Goal: Use online tool/utility: Utilize a website feature to perform a specific function

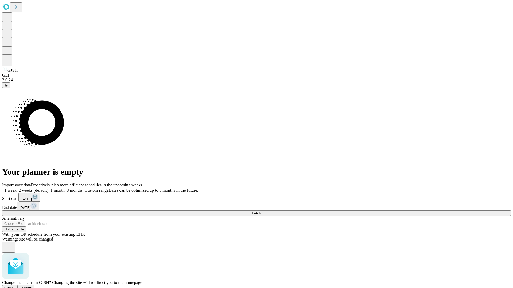
click at [32, 286] on span "Confirm" at bounding box center [26, 288] width 13 height 4
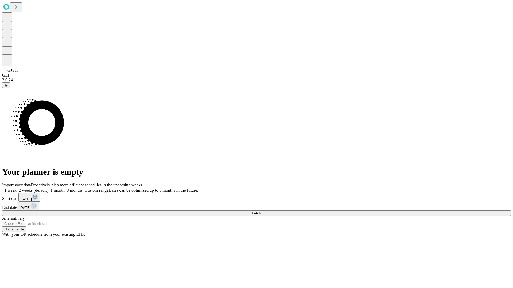
click at [17, 188] on label "1 week" at bounding box center [9, 190] width 14 height 5
click at [261, 212] on span "Fetch" at bounding box center [256, 214] width 9 height 4
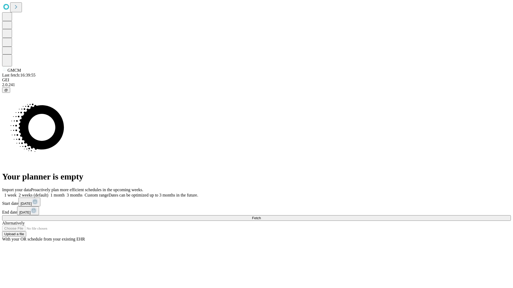
click at [17, 193] on label "1 week" at bounding box center [9, 195] width 14 height 5
click at [261, 216] on span "Fetch" at bounding box center [256, 218] width 9 height 4
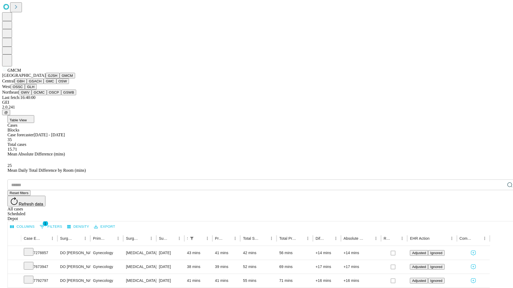
click at [27, 84] on button "GBH" at bounding box center [21, 82] width 12 height 6
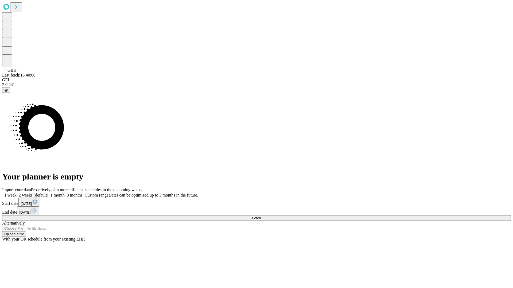
click at [17, 193] on label "1 week" at bounding box center [9, 195] width 14 height 5
click at [261, 216] on span "Fetch" at bounding box center [256, 218] width 9 height 4
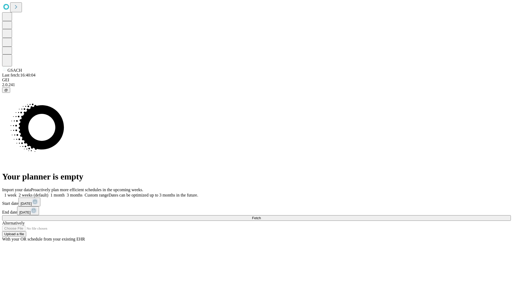
click at [17, 193] on label "1 week" at bounding box center [9, 195] width 14 height 5
click at [261, 216] on span "Fetch" at bounding box center [256, 218] width 9 height 4
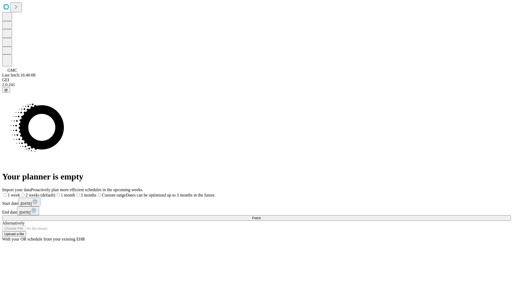
click at [20, 193] on label "1 week" at bounding box center [11, 195] width 18 height 5
click at [261, 216] on span "Fetch" at bounding box center [256, 218] width 9 height 4
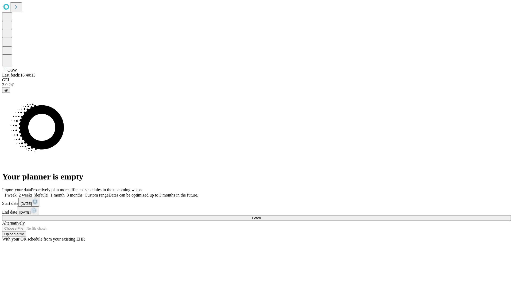
click at [17, 193] on label "1 week" at bounding box center [9, 195] width 14 height 5
click at [261, 216] on span "Fetch" at bounding box center [256, 218] width 9 height 4
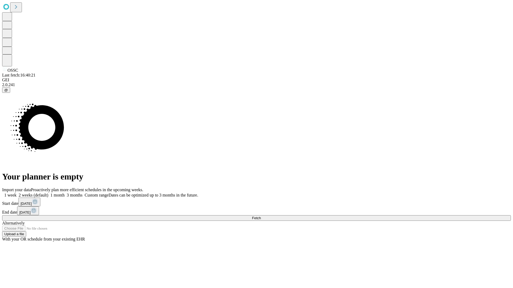
click at [17, 193] on label "1 week" at bounding box center [9, 195] width 14 height 5
click at [261, 216] on span "Fetch" at bounding box center [256, 218] width 9 height 4
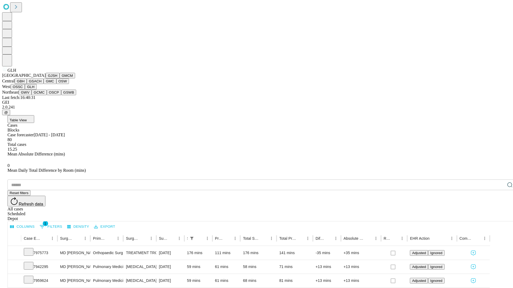
click at [32, 95] on button "GWV" at bounding box center [25, 93] width 13 height 6
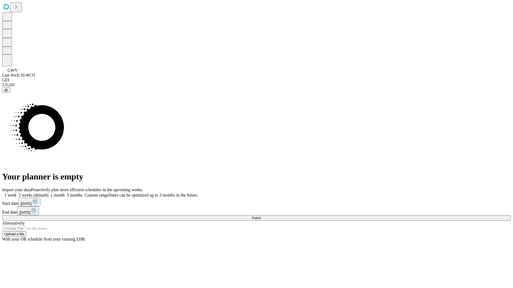
click at [17, 193] on label "1 week" at bounding box center [9, 195] width 14 height 5
click at [261, 216] on span "Fetch" at bounding box center [256, 218] width 9 height 4
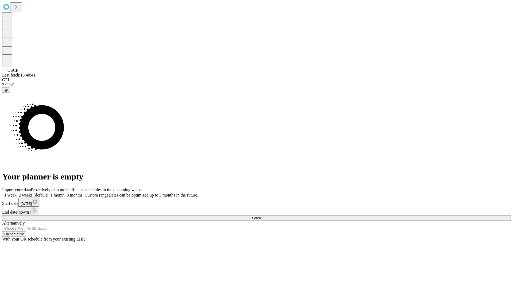
click at [17, 193] on label "1 week" at bounding box center [9, 195] width 14 height 5
click at [261, 216] on span "Fetch" at bounding box center [256, 218] width 9 height 4
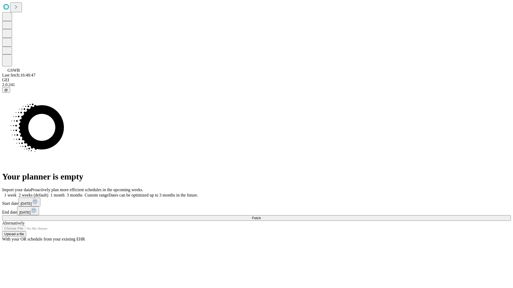
click at [261, 216] on span "Fetch" at bounding box center [256, 218] width 9 height 4
